Goal: Task Accomplishment & Management: Use online tool/utility

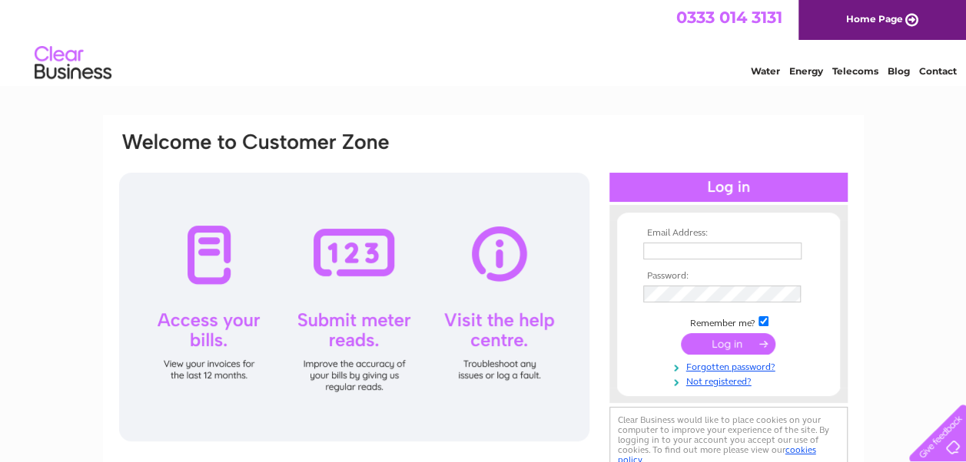
type input "[EMAIL_ADDRESS][DOMAIN_NAME]"
click at [721, 344] on input "submit" at bounding box center [728, 344] width 94 height 22
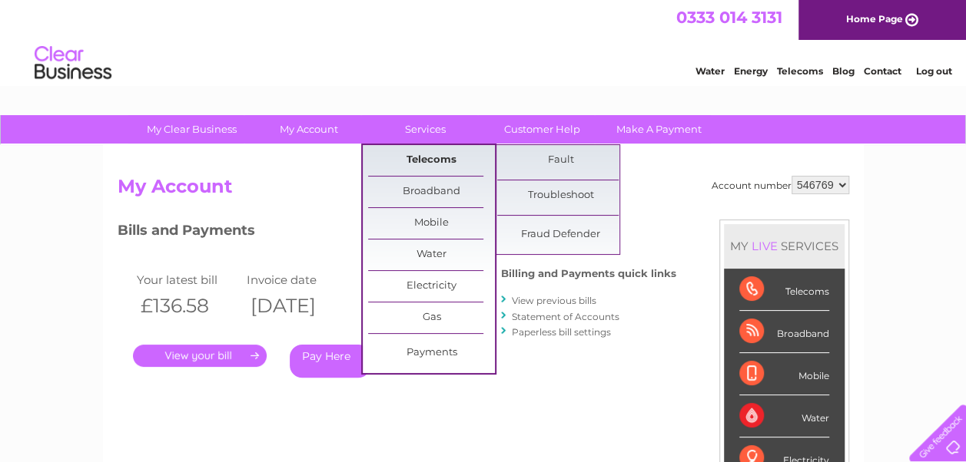
click at [444, 160] on link "Telecoms" at bounding box center [431, 160] width 127 height 31
click at [427, 161] on link "Telecoms" at bounding box center [431, 160] width 127 height 31
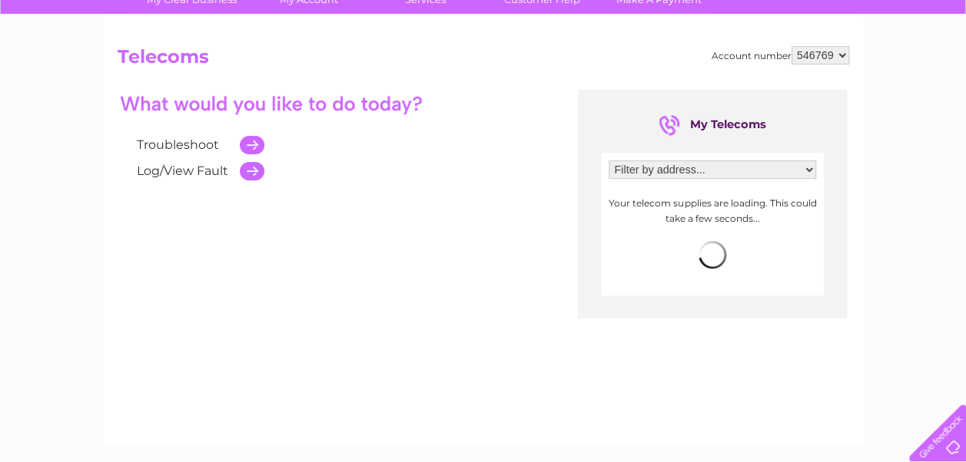
scroll to position [154, 0]
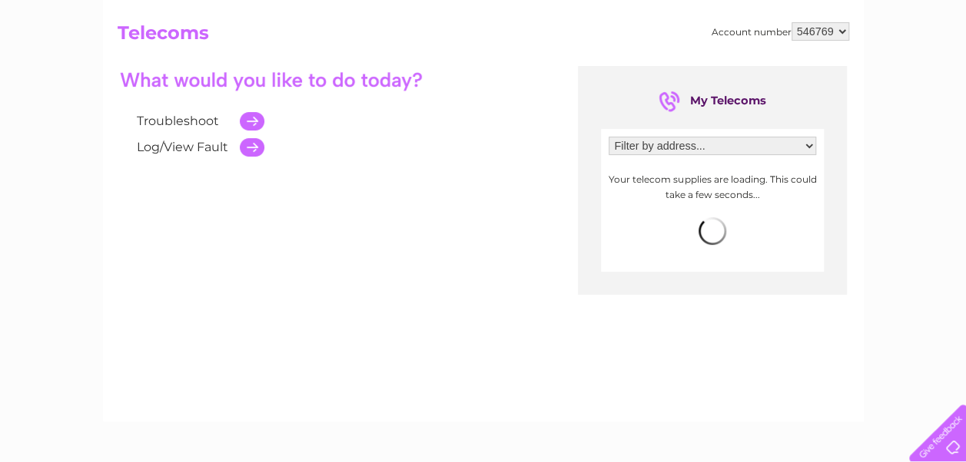
click at [714, 141] on select "Filter by address... 2 - 4 Kingsgate Street, Winchester, Hampshire, SO23 9PD" at bounding box center [711, 146] width 207 height 18
select select "1449839"
click at [608, 137] on select "Filter by address... 2 - 4 Kingsgate Street, Winchester, Hampshire, SO23 9PD" at bounding box center [711, 146] width 207 height 18
click at [485, 178] on div "Troubleshoot Log/View Fault My Telecoms Filter by address... 2 - 4 Kingsgate St…" at bounding box center [483, 216] width 731 height 300
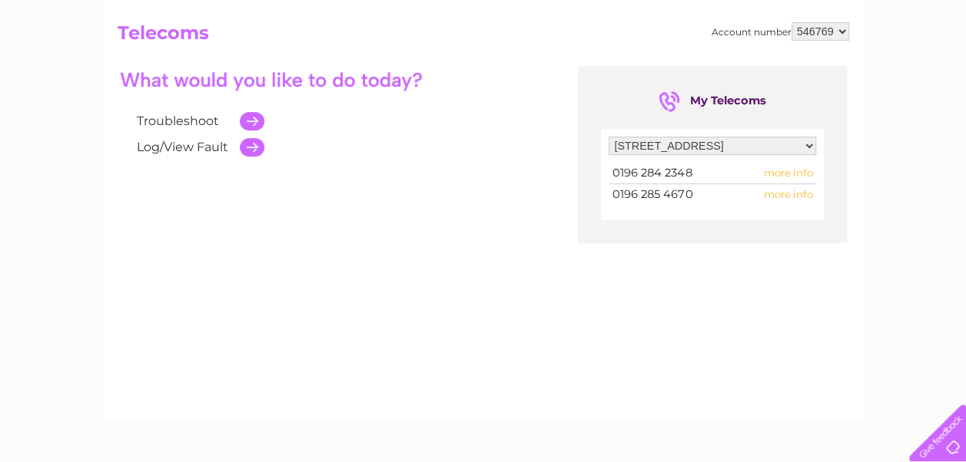
click at [775, 194] on span "more info" at bounding box center [787, 194] width 49 height 12
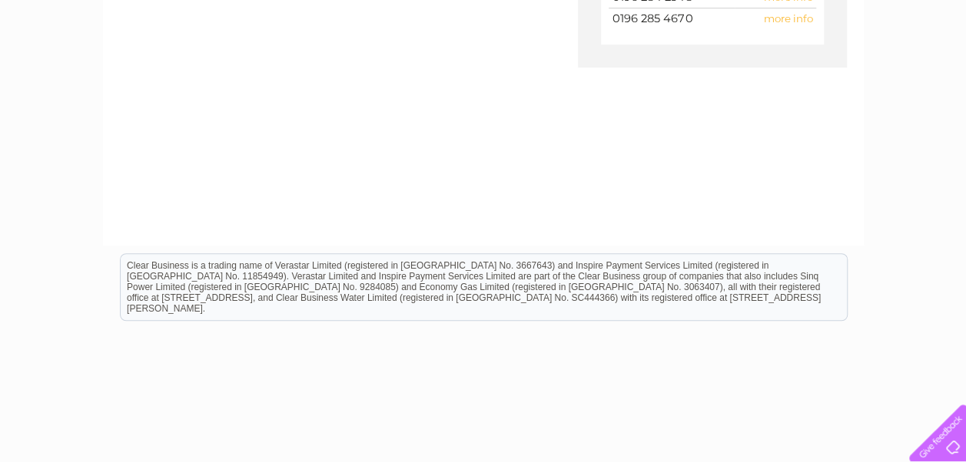
scroll to position [234, 0]
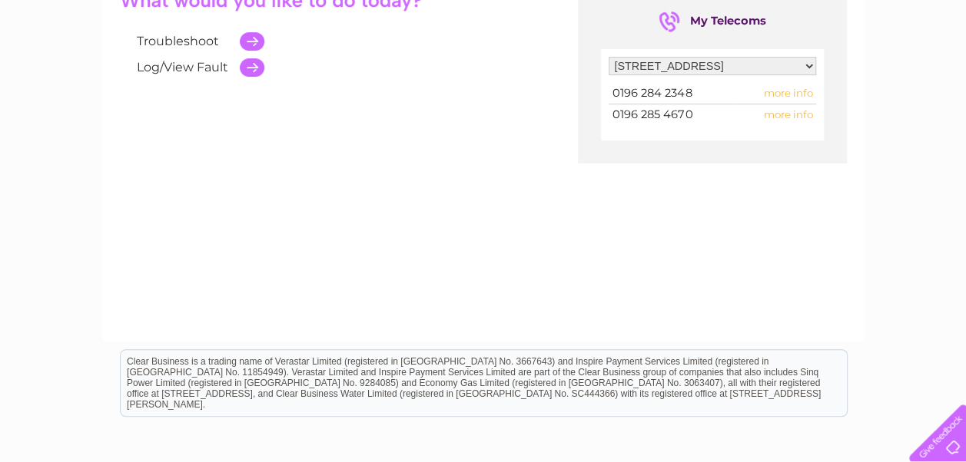
click at [802, 116] on span "more info" at bounding box center [787, 114] width 49 height 12
drag, startPoint x: 802, startPoint y: 116, endPoint x: 750, endPoint y: 144, distance: 58.4
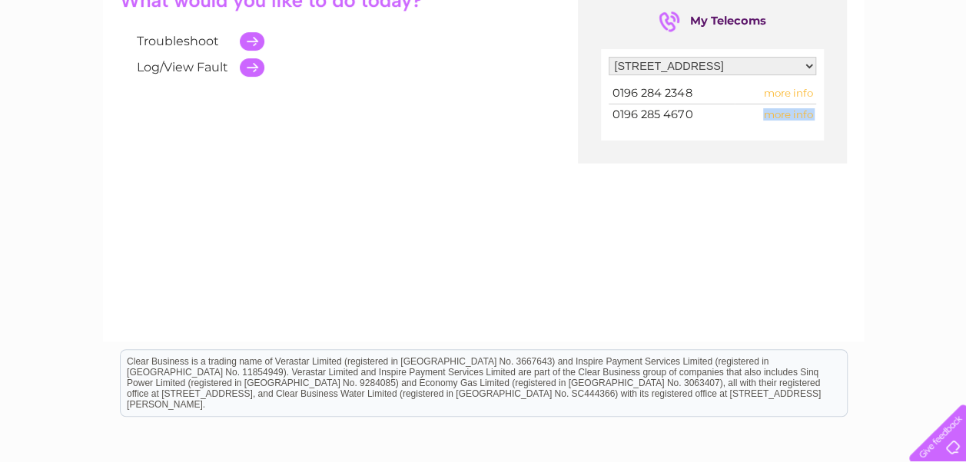
click at [750, 144] on div "My Telecoms Filter by address... 2 - 4 Kingsgate Street, Winchester, Hampshire,…" at bounding box center [712, 74] width 269 height 177
click at [764, 121] on td "more info" at bounding box center [774, 114] width 81 height 21
click at [772, 111] on span "more info" at bounding box center [787, 114] width 49 height 12
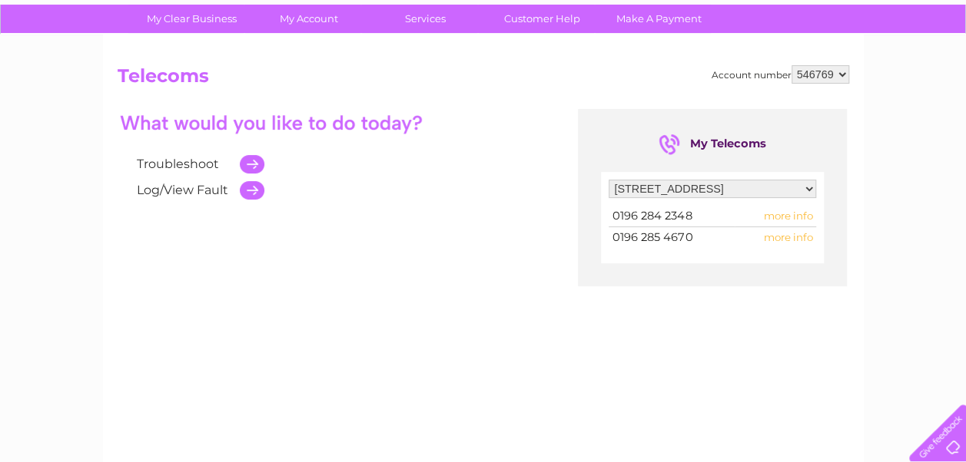
scroll to position [0, 0]
